Goal: Check status: Check status

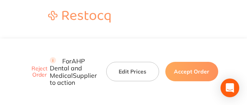
click at [129, 62] on button "Edit Prices" at bounding box center [132, 71] width 53 height 19
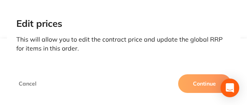
scroll to position [350, 0]
click at [186, 84] on button "Continue" at bounding box center [204, 83] width 53 height 19
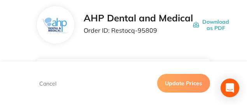
scroll to position [39, 0]
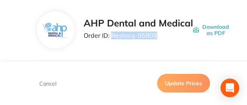
drag, startPoint x: 158, startPoint y: 38, endPoint x: 112, endPoint y: 35, distance: 45.9
click at [112, 35] on p "Order ID: Restocq- 95809" at bounding box center [138, 35] width 109 height 7
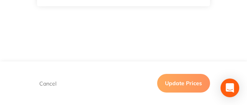
scroll to position [835, 0]
drag, startPoint x: 87, startPoint y: 43, endPoint x: 81, endPoint y: 39, distance: 7.0
copy td "Level3m open 8am to 5pm."
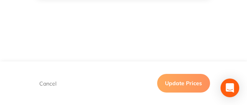
drag, startPoint x: 228, startPoint y: 28, endPoint x: 224, endPoint y: 10, distance: 18.6
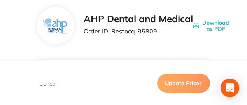
scroll to position [58, 0]
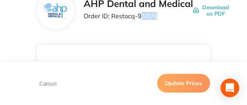
drag, startPoint x: 141, startPoint y: 18, endPoint x: 169, endPoint y: 16, distance: 28.4
click at [169, 16] on p "Order ID: Restocq- 95809" at bounding box center [138, 15] width 109 height 7
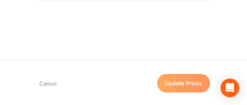
scroll to position [893, 0]
